Goal: Task Accomplishment & Management: Use online tool/utility

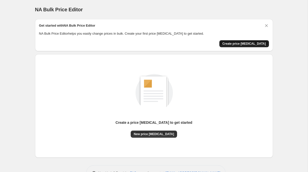
click at [247, 45] on span "Create price [MEDICAL_DATA]" at bounding box center [245, 44] width 44 height 4
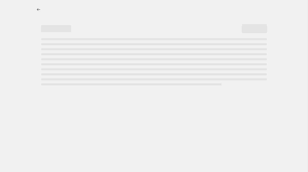
select select "percentage"
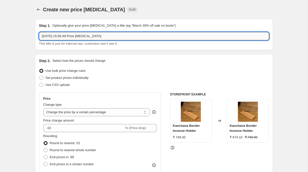
click at [173, 33] on input "[DATE] 15:56:49 Price [MEDICAL_DATA]" at bounding box center [154, 36] width 230 height 8
type input "Sale 50% on OhSOBoho"
click at [88, 77] on span "Set product prices individually" at bounding box center [67, 78] width 43 height 4
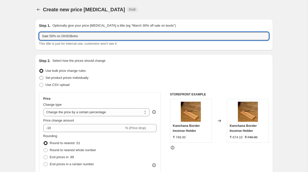
click at [40, 76] on input "Set product prices individually" at bounding box center [39, 76] width 0 height 0
radio input "true"
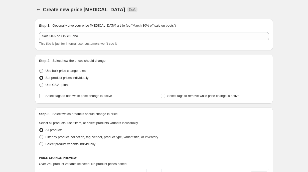
click at [81, 71] on span "Use bulk price change rules" at bounding box center [66, 71] width 40 height 4
click at [40, 69] on input "Use bulk price change rules" at bounding box center [39, 69] width 0 height 0
radio input "true"
select select "percentage"
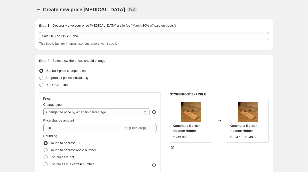
scroll to position [8, 0]
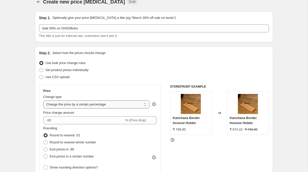
click at [74, 106] on select "Change the price to a certain amount Change the price by a certain amount Chang…" at bounding box center [96, 104] width 107 height 8
click at [43, 100] on select "Change the price to a certain amount Change the price by a certain amount Chang…" at bounding box center [96, 104] width 107 height 8
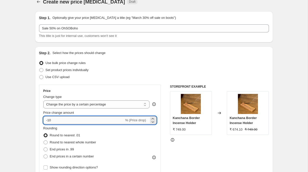
click at [67, 120] on input "-10" at bounding box center [83, 120] width 81 height 8
type input "-1"
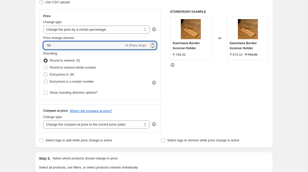
scroll to position [80, 0]
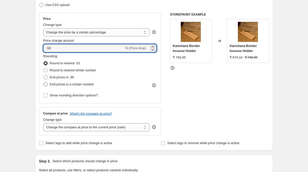
type input "-50"
click at [86, 85] on span "End prices in a certain number" at bounding box center [72, 84] width 44 height 4
click at [44, 83] on input "End prices in a certain number" at bounding box center [44, 82] width 0 height 0
radio input "true"
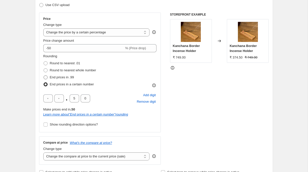
click at [67, 76] on span "End prices in .99" at bounding box center [62, 77] width 24 height 4
click at [44, 75] on input "End prices in .99" at bounding box center [44, 75] width 0 height 0
radio input "true"
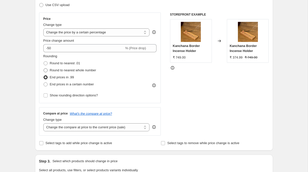
click at [68, 71] on span "Round to nearest whole number" at bounding box center [73, 70] width 46 height 4
click at [44, 68] on input "Round to nearest whole number" at bounding box center [44, 68] width 0 height 0
radio input "true"
click at [71, 60] on label "Round to nearest .01" at bounding box center [61, 63] width 37 height 7
click at [44, 61] on input "Round to nearest .01" at bounding box center [44, 61] width 0 height 0
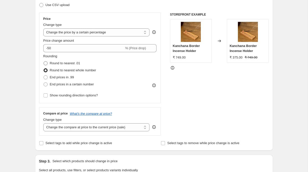
radio input "true"
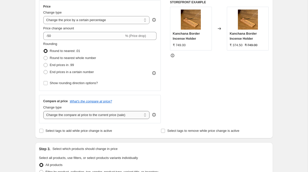
scroll to position [93, 0]
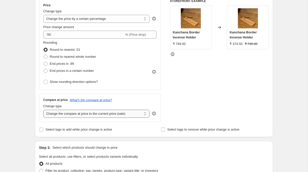
click at [93, 115] on select "Change the compare at price to the current price (sale) Change the compare at p…" at bounding box center [96, 114] width 107 height 8
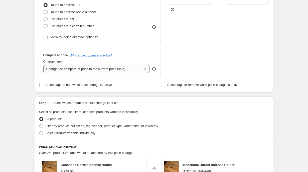
scroll to position [144, 0]
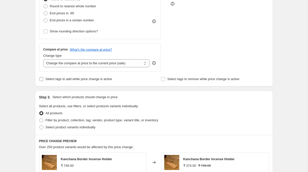
click at [103, 78] on span "Select tags to add while price change is active" at bounding box center [79, 79] width 67 height 4
click at [43, 78] on input "Select tags to add while price change is active" at bounding box center [41, 79] width 4 height 4
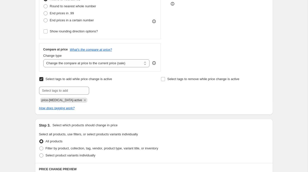
click at [85, 79] on span "Select tags to add while price change is active" at bounding box center [79, 79] width 67 height 4
click at [43, 79] on input "Select tags to add while price change is active" at bounding box center [41, 79] width 4 height 4
checkbox input "false"
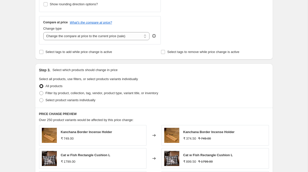
scroll to position [173, 0]
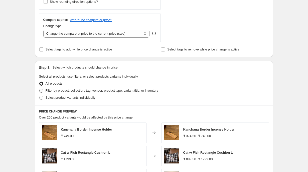
click at [83, 91] on span "Filter by product, collection, tag, vendor, product type, variant title, or inv…" at bounding box center [102, 91] width 113 height 4
click at [40, 89] on input "Filter by product, collection, tag, vendor, product type, variant title, or inv…" at bounding box center [39, 89] width 0 height 0
radio input "true"
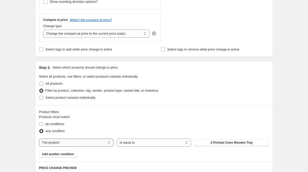
click at [86, 144] on select "The product The product's collection The product's tag The product's vendor The…" at bounding box center [76, 142] width 74 height 8
select select "tag"
click at [215, 144] on button "Accents" at bounding box center [232, 142] width 74 height 7
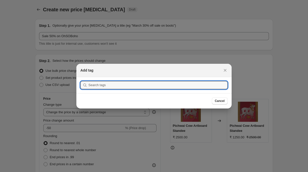
scroll to position [0, 0]
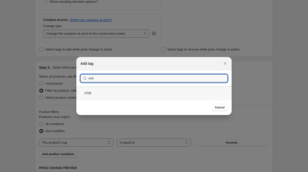
type input "osb"
click at [191, 88] on div "OSB" at bounding box center [153, 92] width 155 height 13
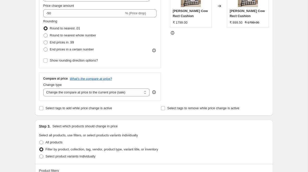
scroll to position [114, 0]
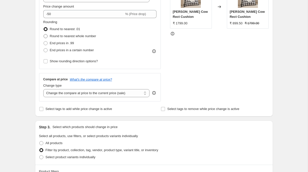
click at [95, 37] on span "Round to nearest whole number" at bounding box center [73, 36] width 46 height 4
click at [44, 34] on input "Round to nearest whole number" at bounding box center [44, 34] width 0 height 0
radio input "true"
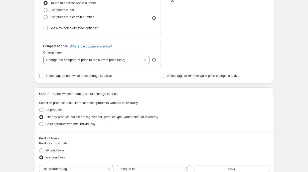
scroll to position [148, 0]
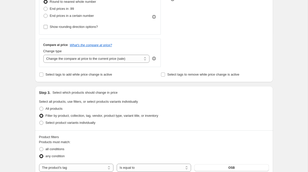
click at [94, 28] on span "Show rounding direction options?" at bounding box center [74, 27] width 48 height 4
click at [48, 28] on input "Show rounding direction options?" at bounding box center [46, 27] width 4 height 4
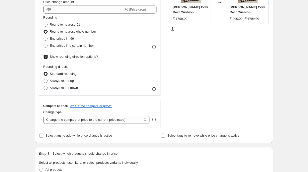
scroll to position [115, 0]
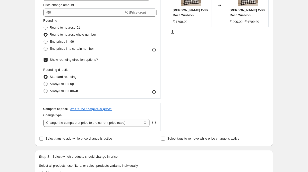
click at [78, 58] on span "Show rounding direction options?" at bounding box center [74, 60] width 48 height 4
click at [48, 58] on input "Show rounding direction options?" at bounding box center [46, 60] width 4 height 4
checkbox input "false"
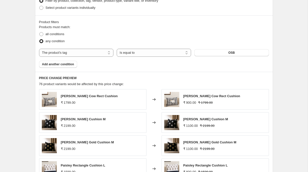
scroll to position [386, 0]
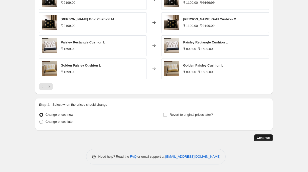
click at [258, 136] on span "Continue" at bounding box center [263, 138] width 13 height 4
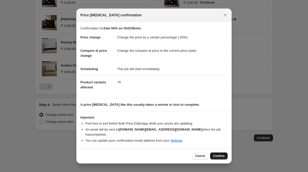
click at [220, 152] on button "Confirm" at bounding box center [219, 155] width 18 height 7
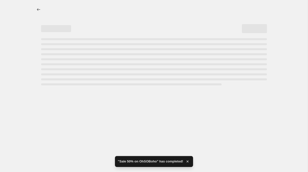
select select "percentage"
select select "tag"
